Goal: Task Accomplishment & Management: Complete application form

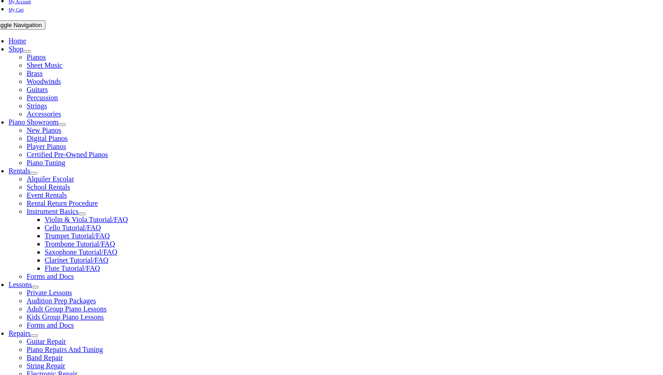
scroll to position [182, 0]
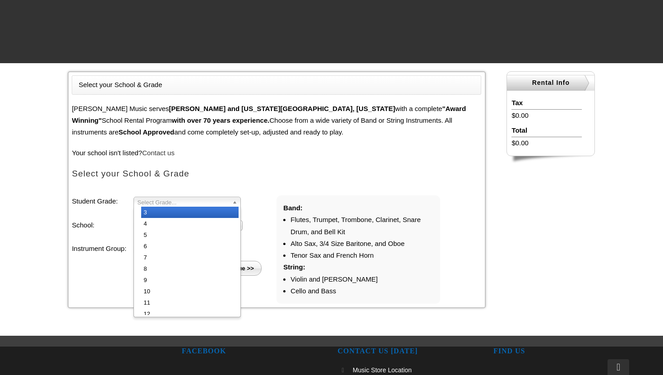
click at [182, 212] on li "3" at bounding box center [189, 212] width 97 height 11
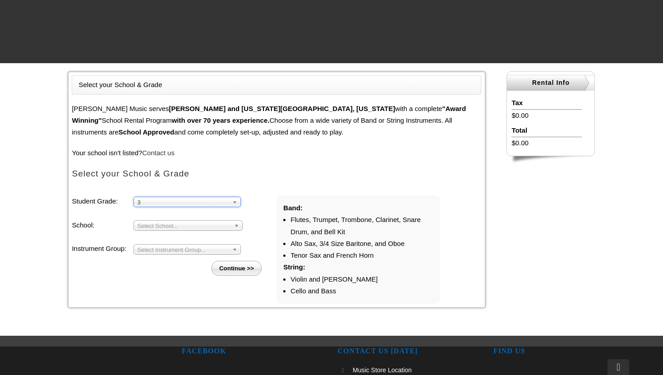
click at [180, 226] on span "Select School..." at bounding box center [184, 225] width 93 height 11
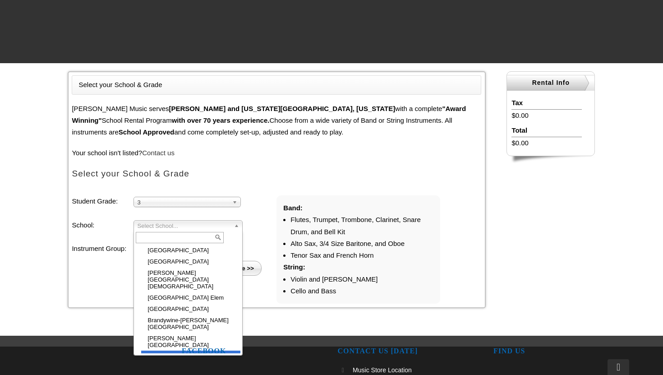
scroll to position [117, 0]
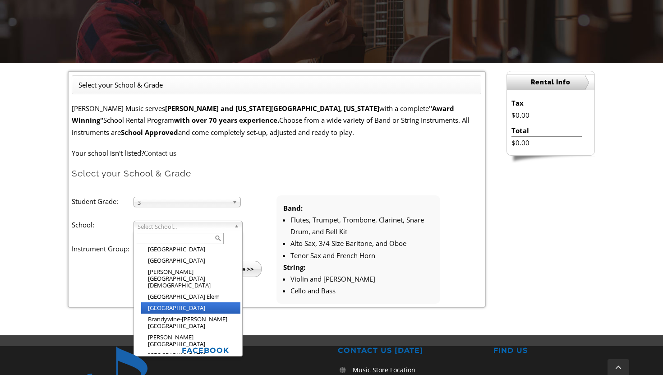
click at [177, 302] on li "[GEOGRAPHIC_DATA]" at bounding box center [190, 307] width 99 height 11
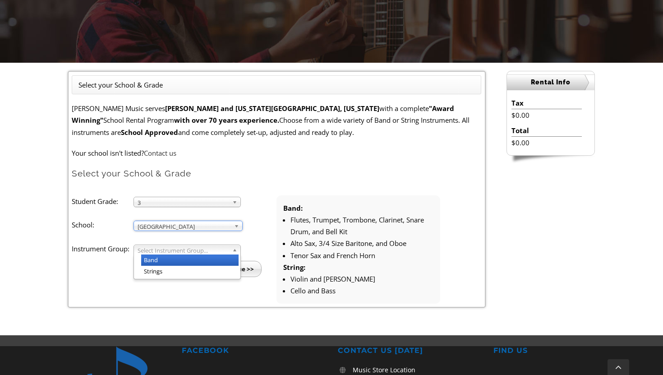
click at [170, 246] on span "Select Instrument Group..." at bounding box center [183, 250] width 91 height 11
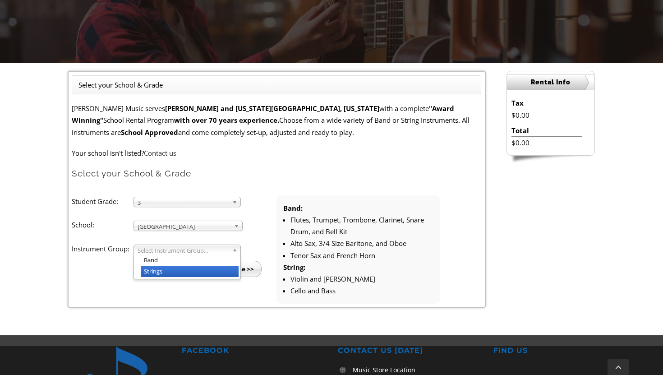
click at [170, 270] on li "Strings" at bounding box center [189, 271] width 97 height 11
click at [236, 270] on input "Continue >>" at bounding box center [236, 269] width 52 height 16
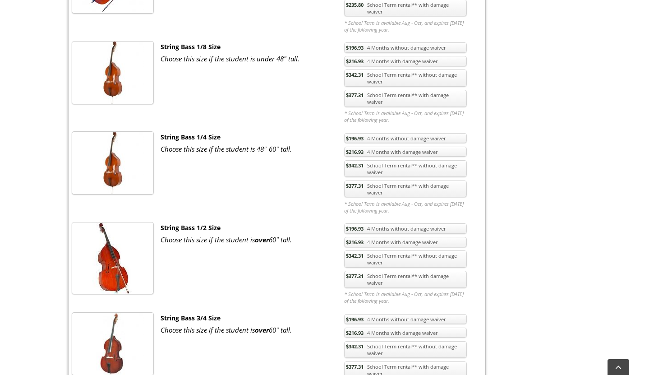
scroll to position [1892, 0]
